Goal: Transaction & Acquisition: Purchase product/service

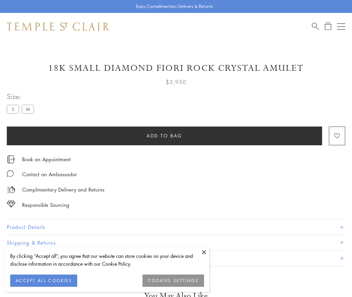
click at [164, 136] on span "Add to bag" at bounding box center [165, 135] width 36 height 7
